Goal: Register for event/course

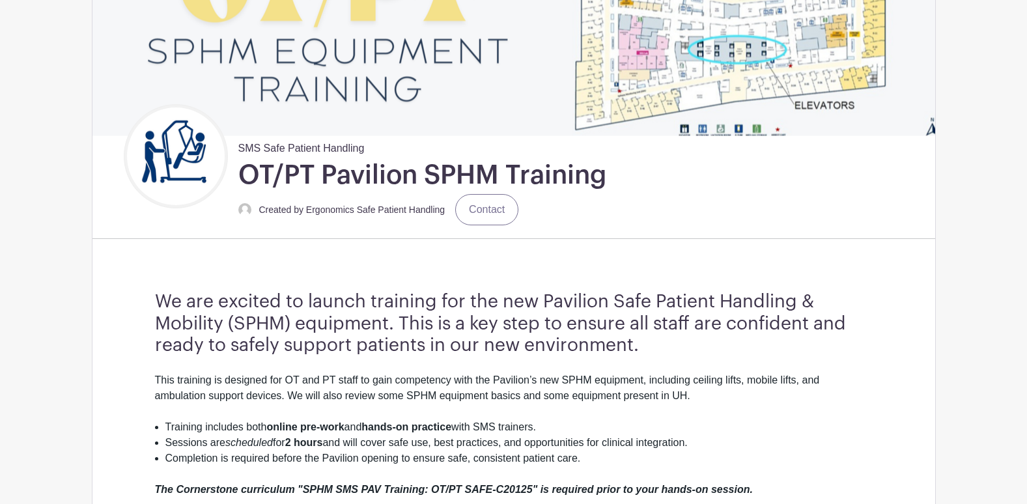
scroll to position [325, 0]
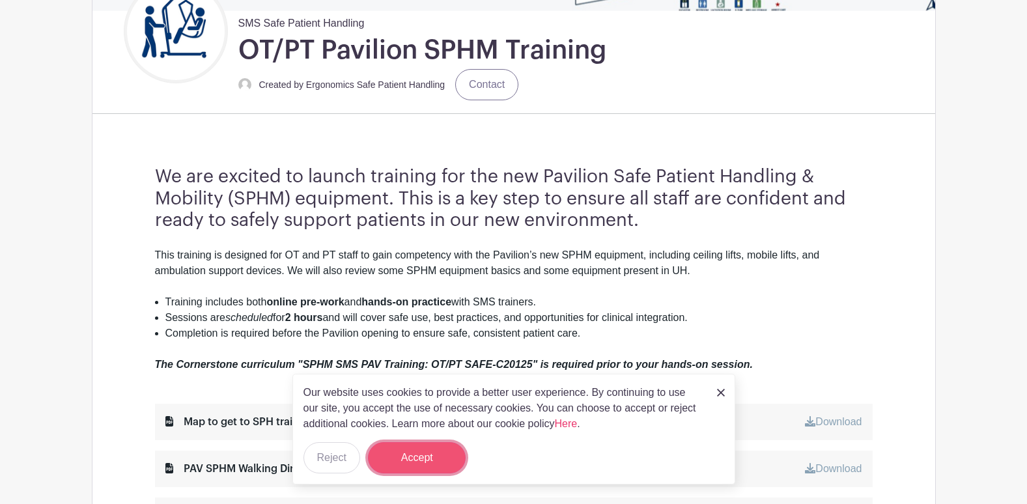
click at [422, 451] on button "Accept" at bounding box center [417, 457] width 98 height 31
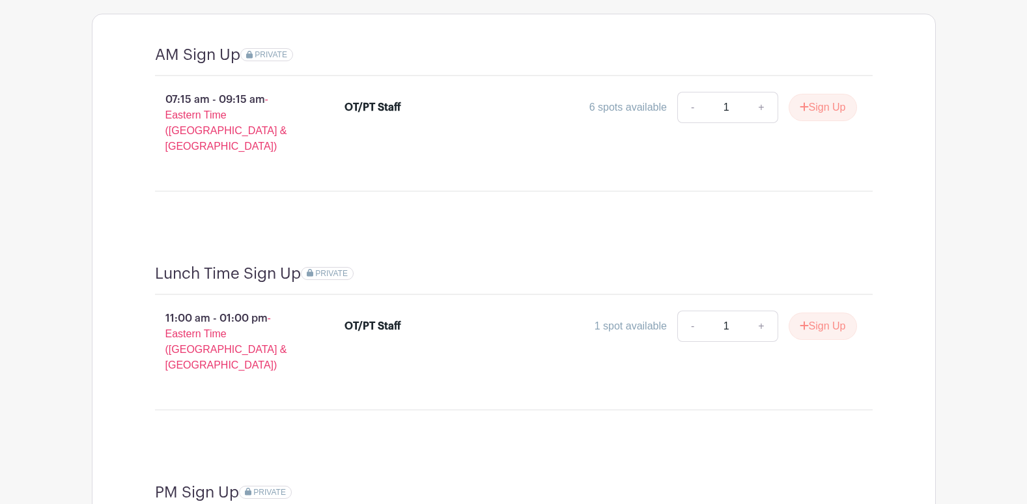
scroll to position [1210, 0]
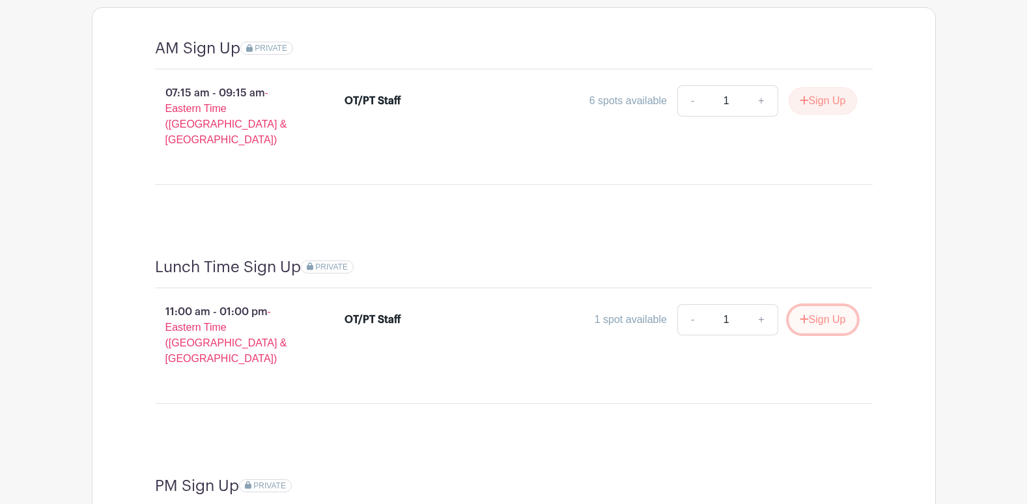
click at [818, 306] on button "Sign Up" at bounding box center [822, 319] width 68 height 27
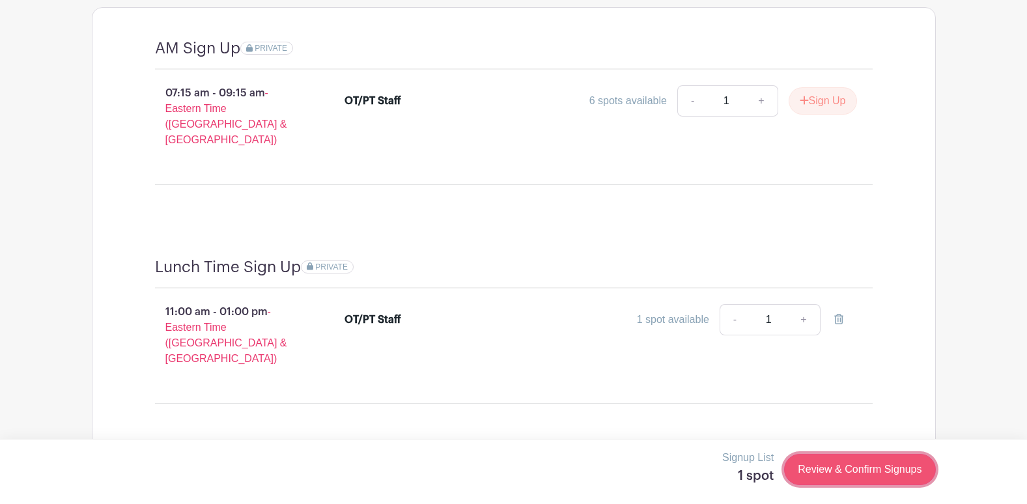
click at [846, 469] on link "Review & Confirm Signups" at bounding box center [859, 469] width 151 height 31
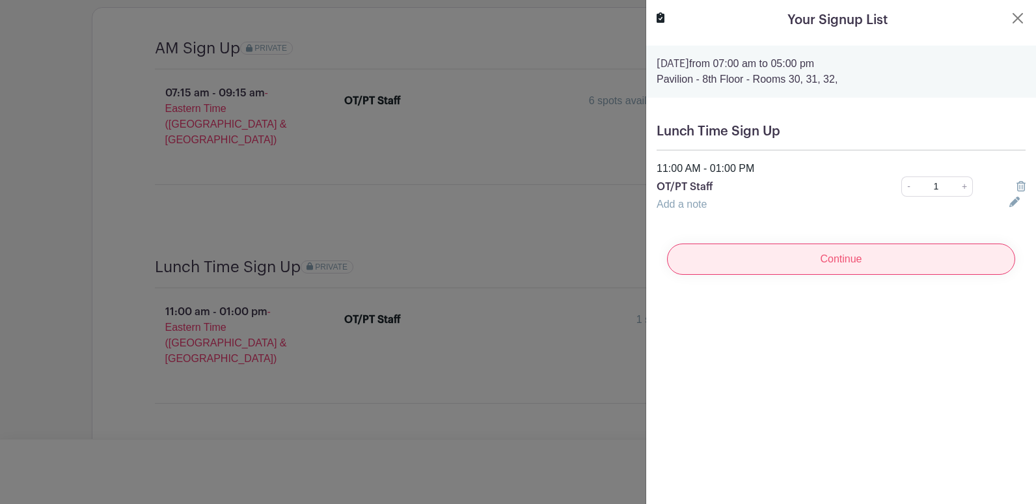
click at [838, 264] on input "Continue" at bounding box center [841, 258] width 348 height 31
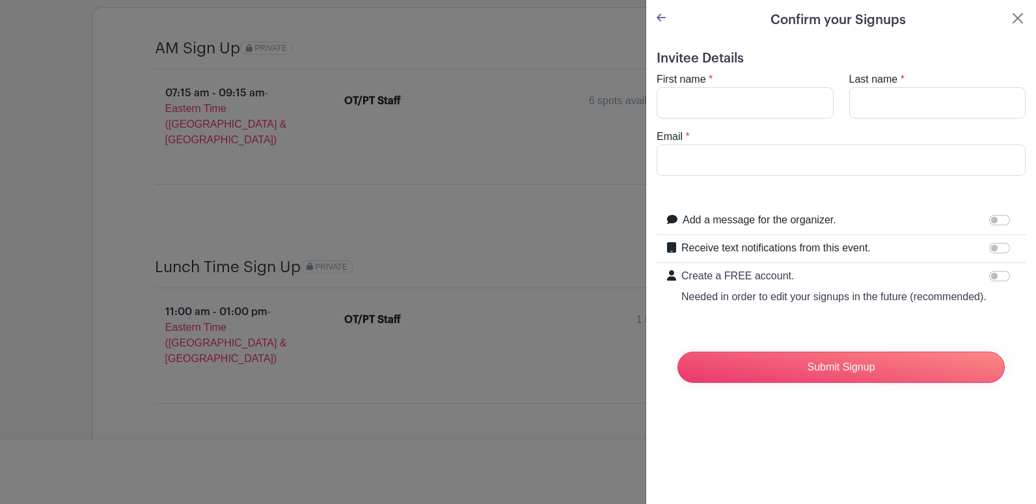
drag, startPoint x: 756, startPoint y: 77, endPoint x: 764, endPoint y: 91, distance: 16.3
click at [762, 79] on div "First name *" at bounding box center [745, 95] width 193 height 47
click at [778, 111] on input "First name" at bounding box center [745, 102] width 177 height 31
type input "[PERSON_NAME]"
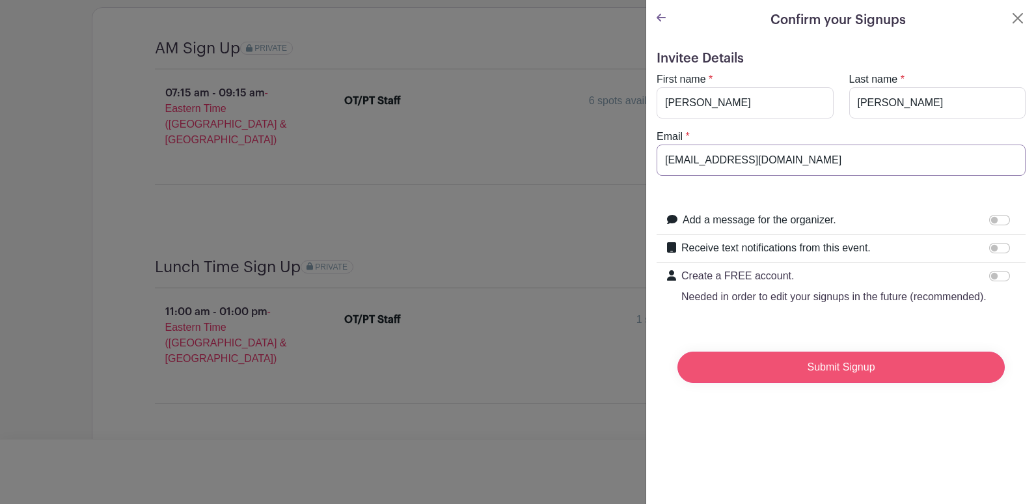
type input "[EMAIL_ADDRESS][DOMAIN_NAME]"
click at [792, 376] on input "Submit Signup" at bounding box center [841, 367] width 327 height 31
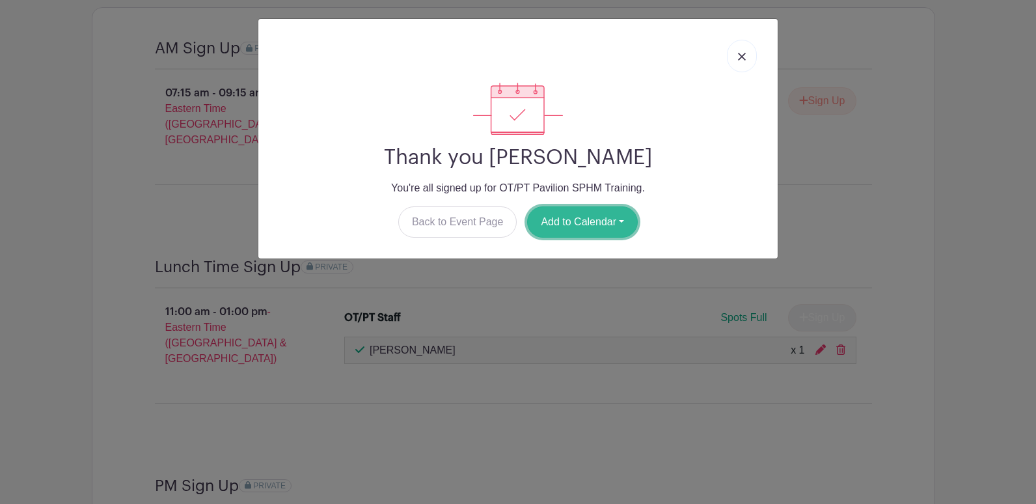
click at [603, 227] on button "Add to Calendar" at bounding box center [582, 221] width 111 height 31
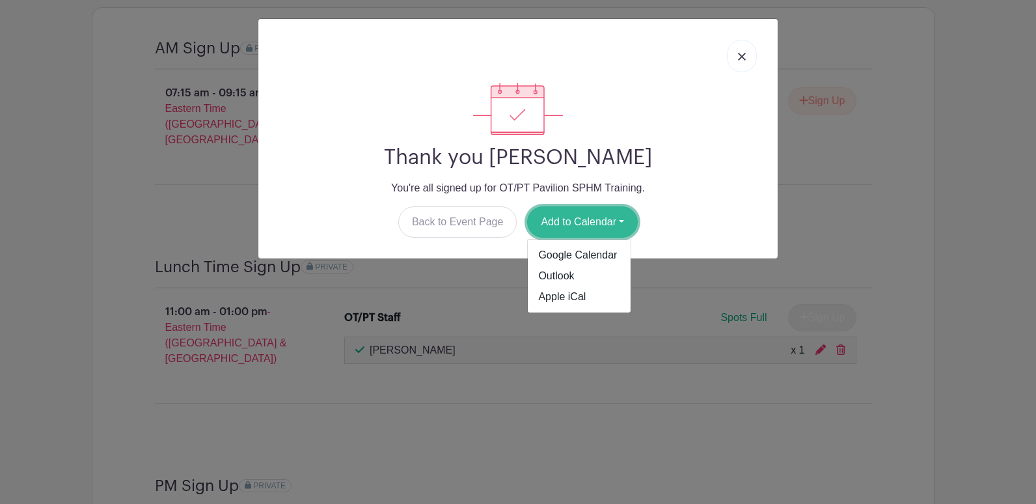
click at [603, 227] on button "Add to Calendar" at bounding box center [582, 221] width 111 height 31
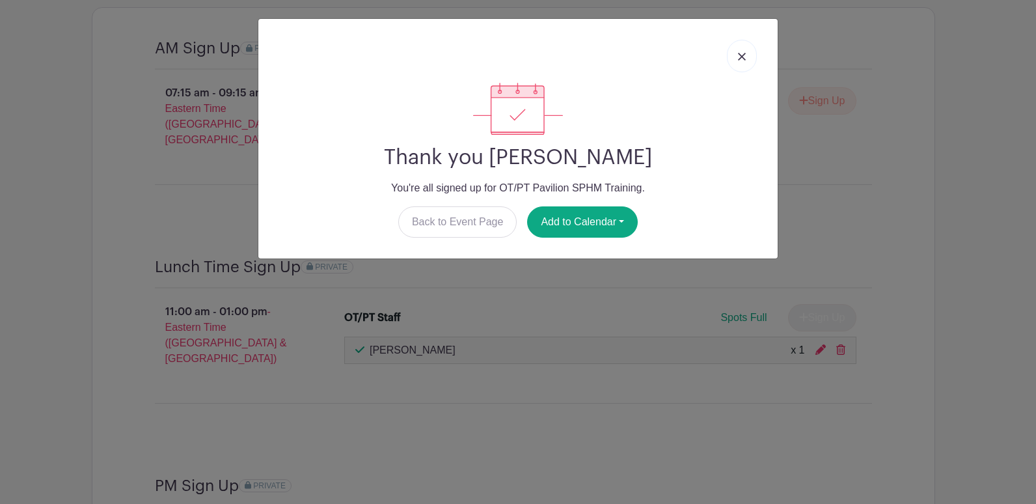
click at [740, 55] on img at bounding box center [742, 57] width 8 height 8
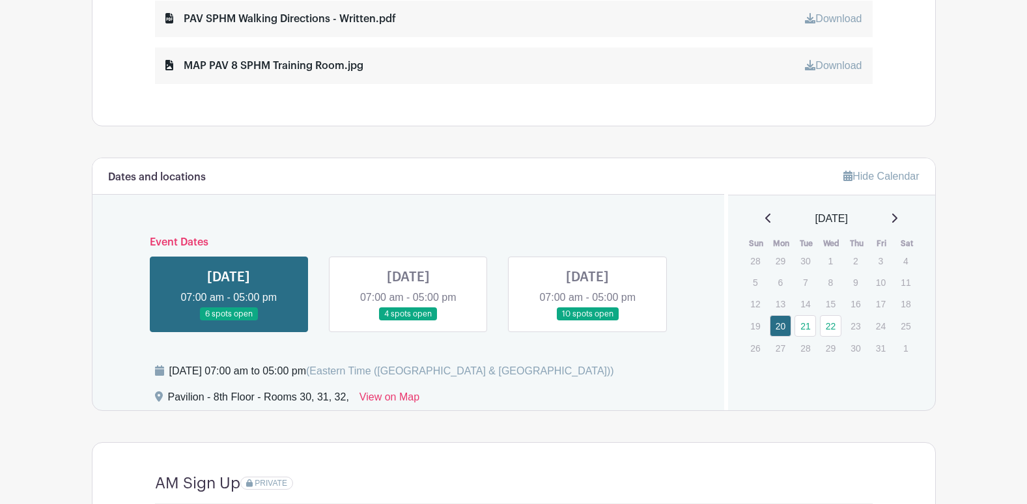
scroll to position [689, 0]
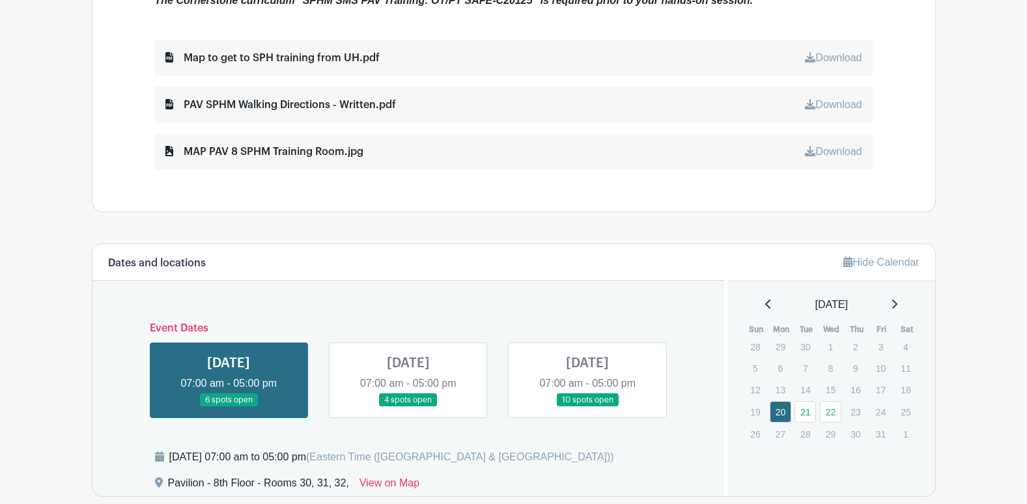
click at [821, 53] on link "Download" at bounding box center [833, 57] width 57 height 11
